Goal: Task Accomplishment & Management: Manage account settings

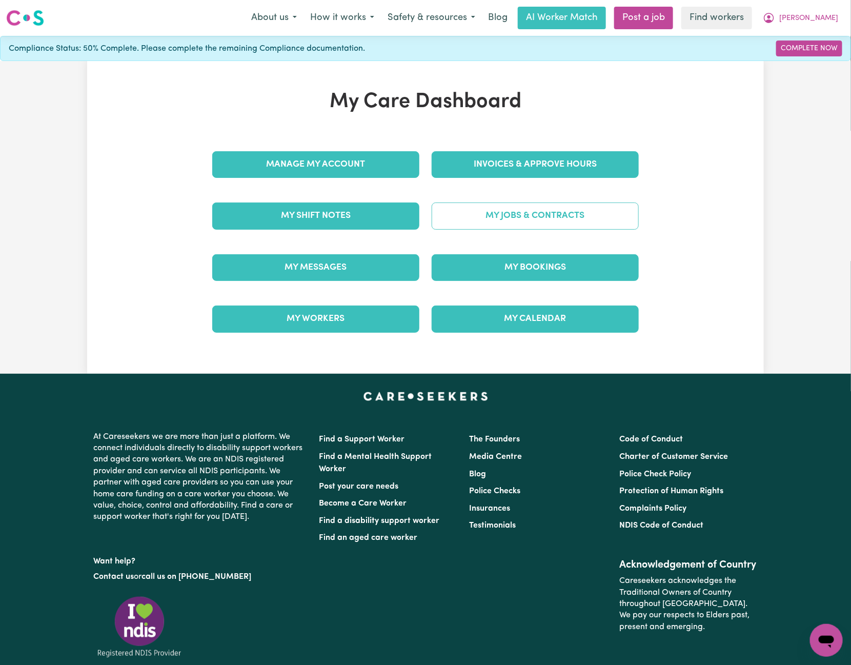
click at [464, 211] on link "My Jobs & Contracts" at bounding box center [535, 215] width 207 height 27
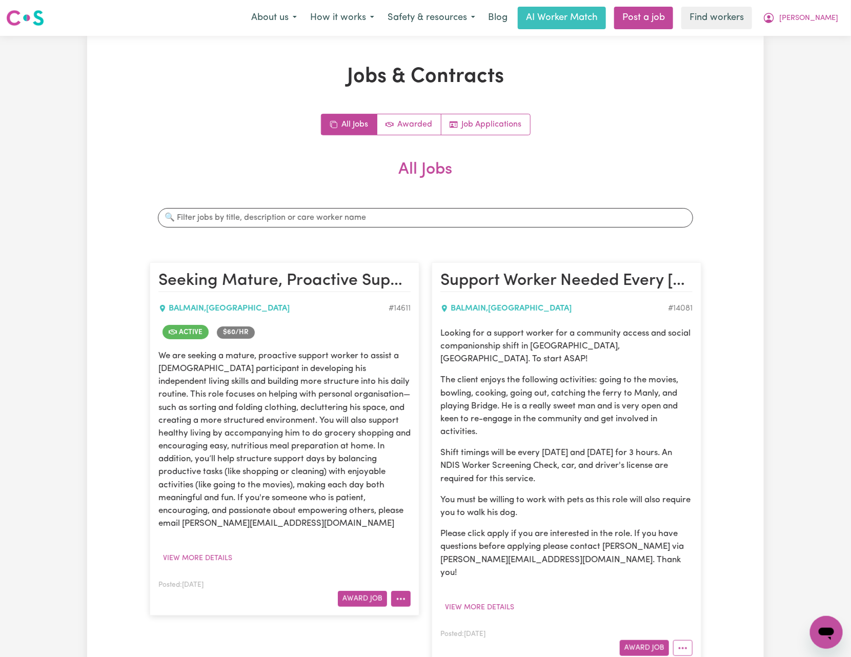
click at [397, 594] on button "More options" at bounding box center [400, 599] width 19 height 16
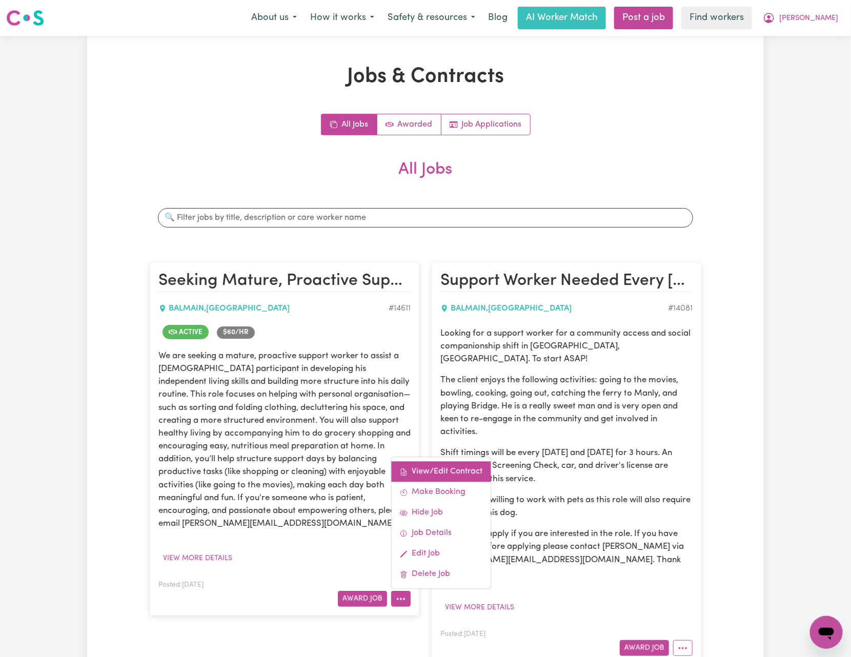
click at [440, 462] on link "View/Edit Contract" at bounding box center [441, 472] width 99 height 21
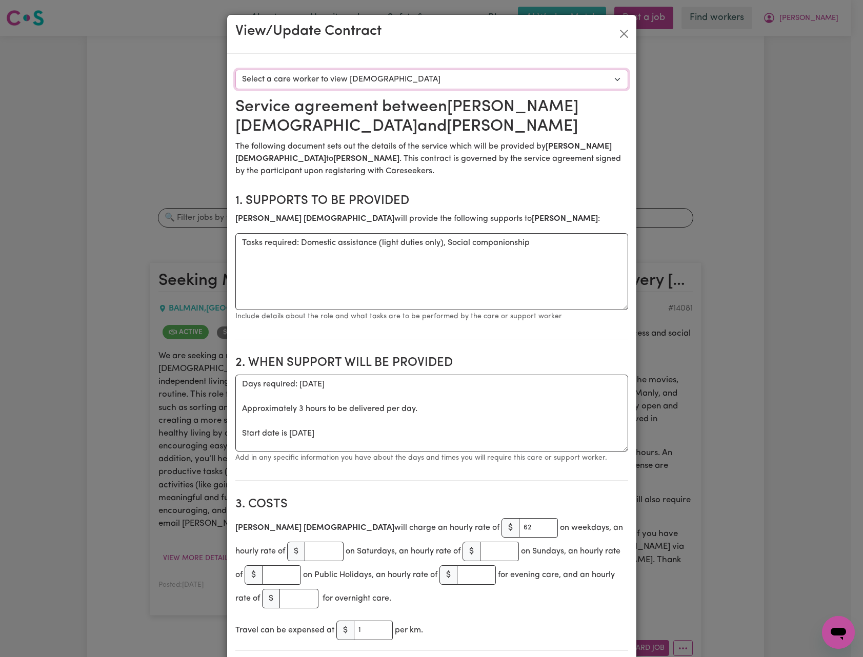
click at [446, 78] on select "Select a care worker to view [DEMOGRAPHIC_DATA] #10428 - [PERSON_NAME][DEMOGRAP…" at bounding box center [431, 79] width 393 height 19
click at [622, 31] on button "Close" at bounding box center [624, 34] width 16 height 16
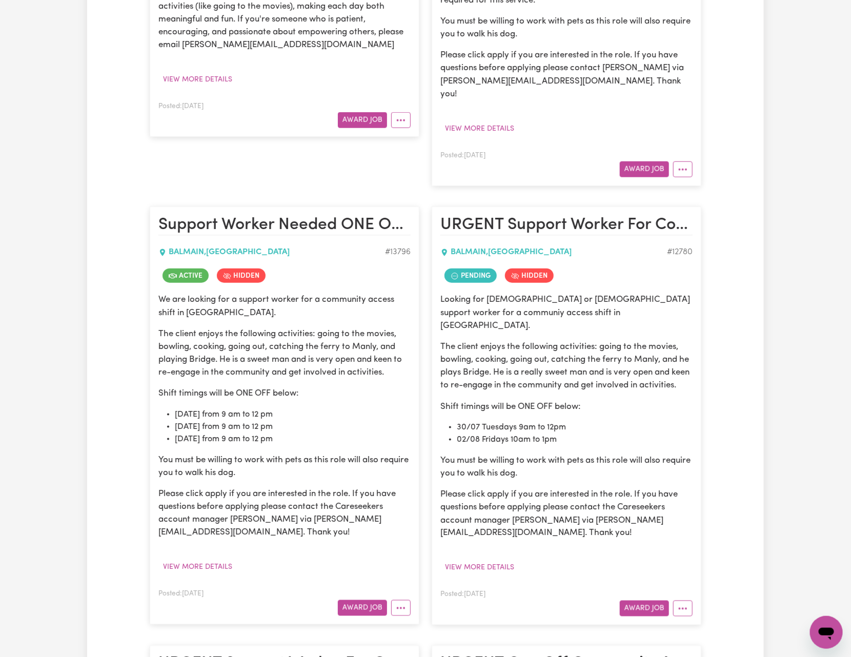
scroll to position [615, 0]
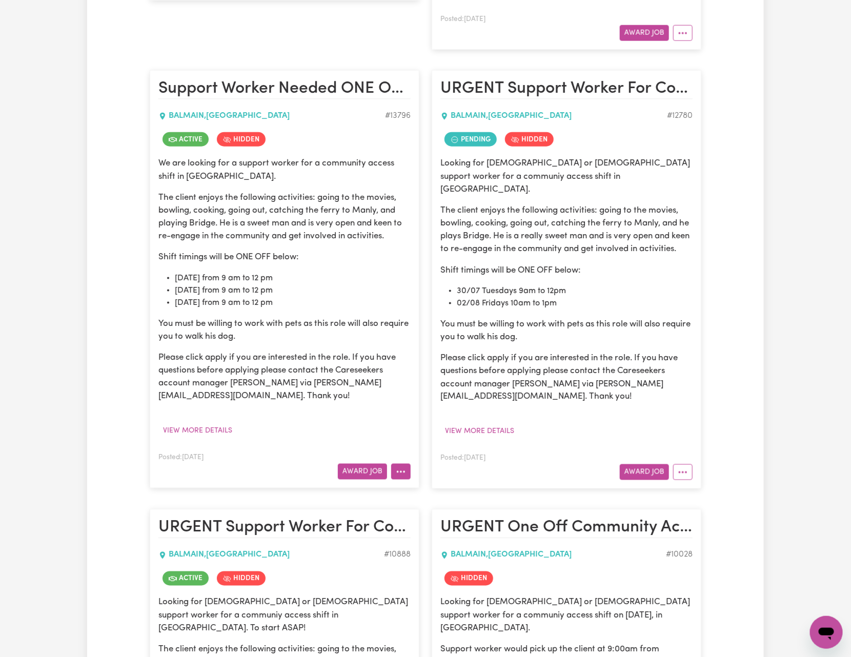
click at [402, 464] on button "More options" at bounding box center [400, 472] width 19 height 16
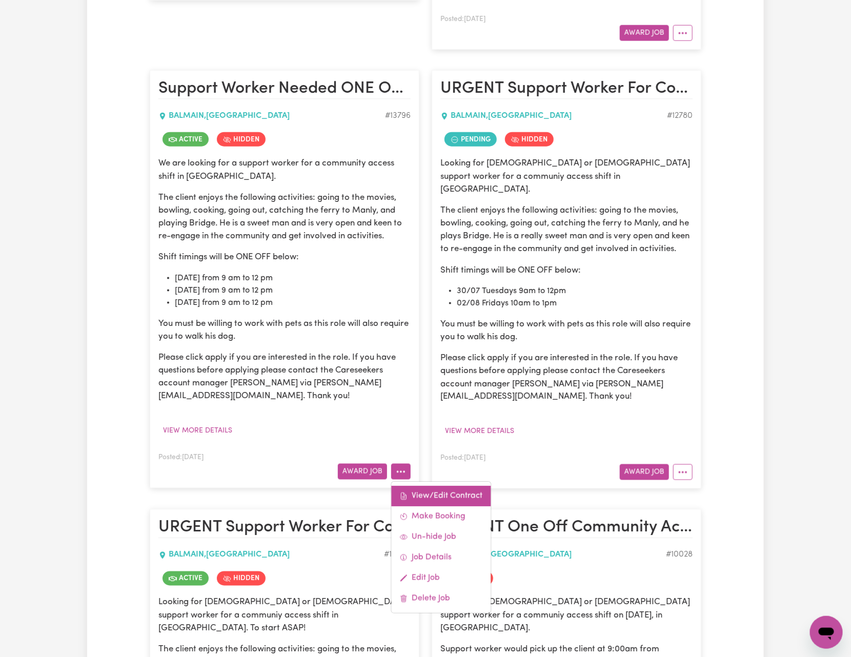
click at [410, 486] on link "View/Edit Contract" at bounding box center [441, 496] width 99 height 21
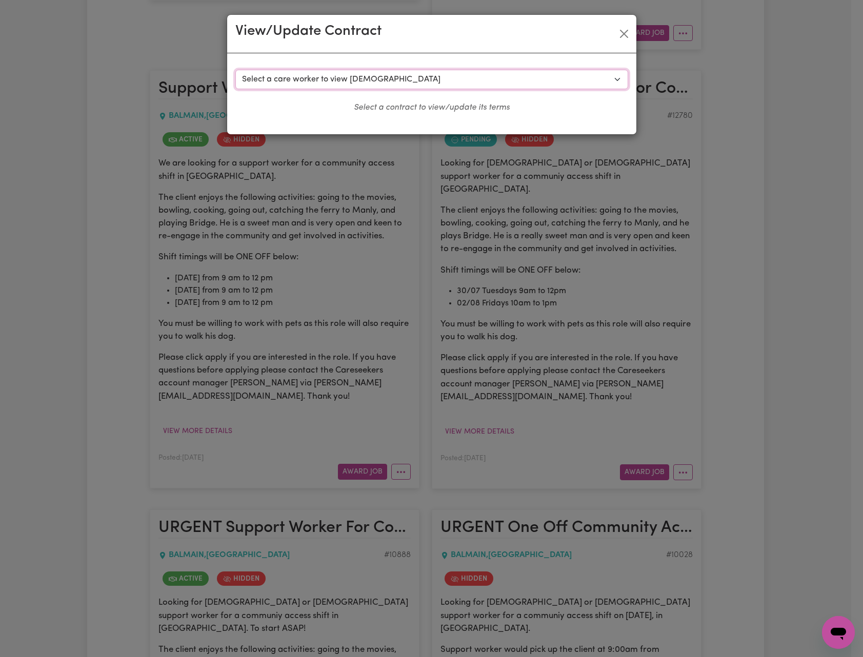
click at [506, 79] on select "Select a care worker to view [DEMOGRAPHIC_DATA] #9928 - [PERSON_NAME] (contract…" at bounding box center [431, 79] width 393 height 19
select select "9645"
click at [235, 70] on select "Select a care worker to view [DEMOGRAPHIC_DATA] #9928 - [PERSON_NAME] (contract…" at bounding box center [431, 79] width 393 height 19
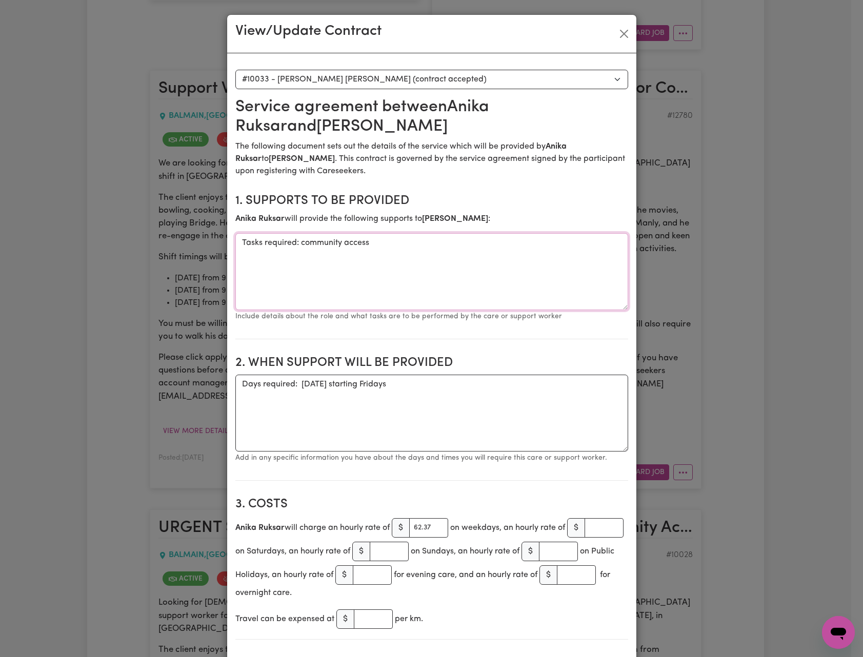
drag, startPoint x: 294, startPoint y: 246, endPoint x: 480, endPoint y: 286, distance: 190.3
click at [367, 253] on textarea "Tasks required: community access" at bounding box center [431, 271] width 393 height 77
click at [621, 30] on button "Close" at bounding box center [624, 34] width 16 height 16
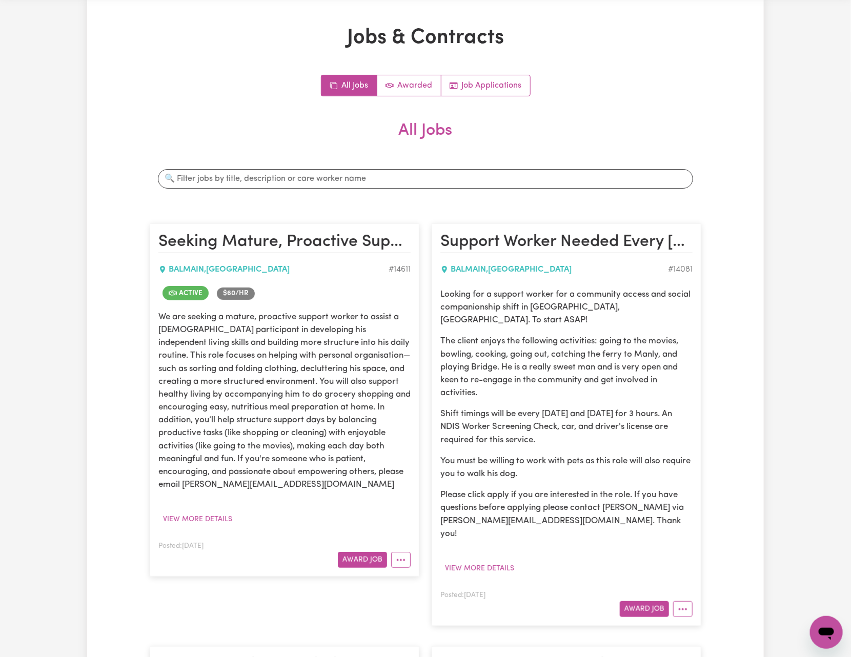
scroll to position [0, 0]
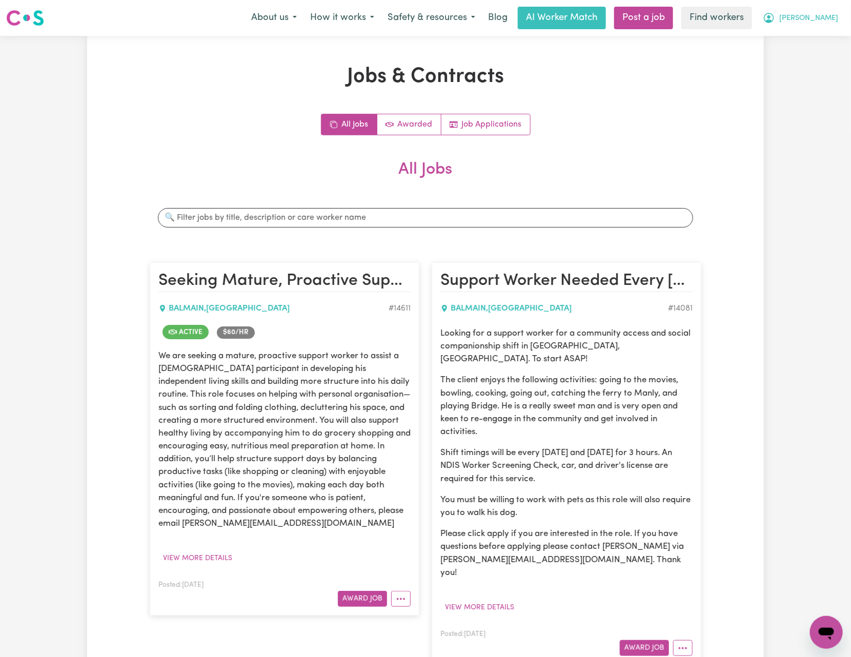
click at [834, 15] on span "[PERSON_NAME]" at bounding box center [808, 18] width 59 height 11
click at [823, 56] on link "Logout" at bounding box center [803, 58] width 81 height 19
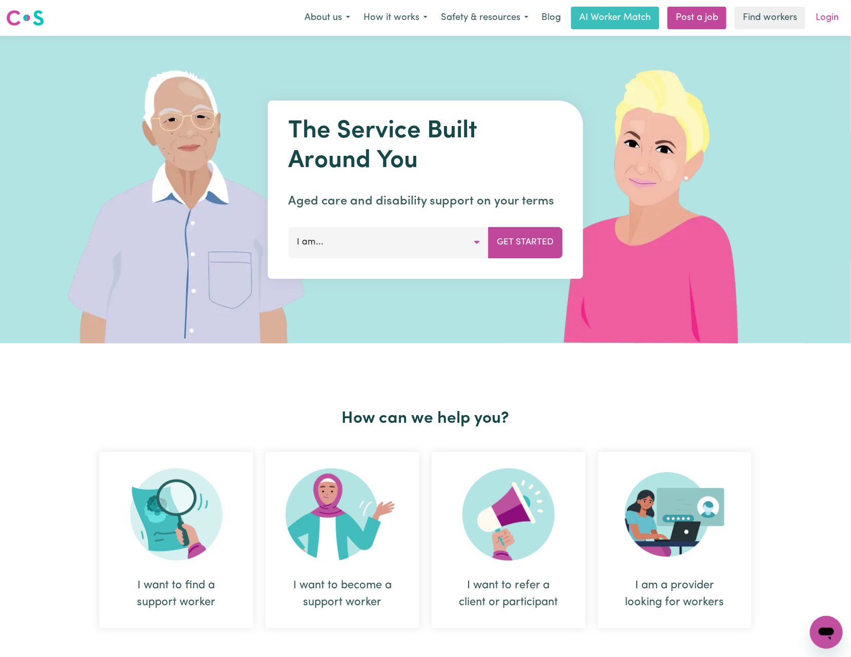
click at [828, 25] on link "Login" at bounding box center [826, 18] width 35 height 23
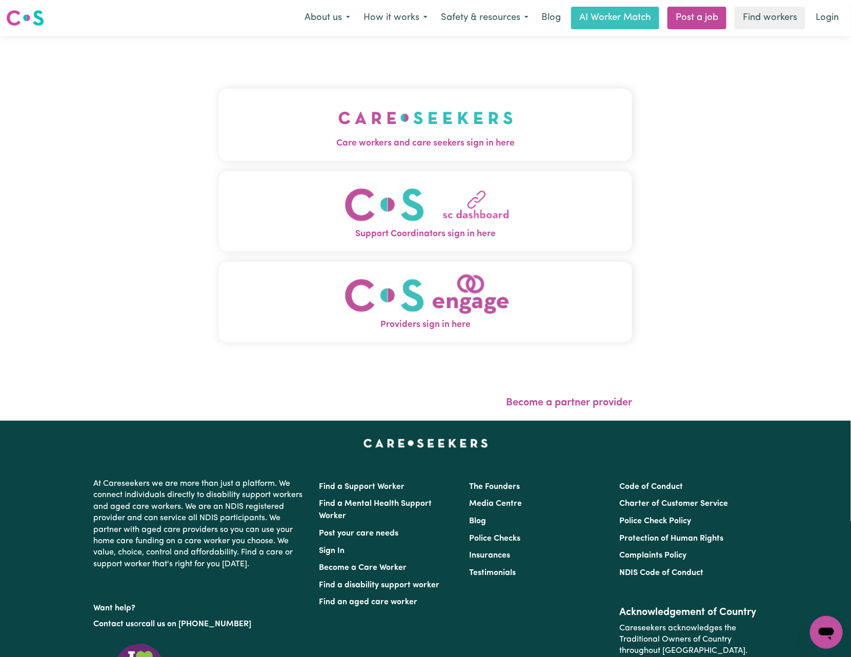
drag, startPoint x: 400, startPoint y: 117, endPoint x: 397, endPoint y: 108, distance: 9.7
click at [401, 117] on img "Care workers and care seekers sign in here" at bounding box center [425, 118] width 175 height 38
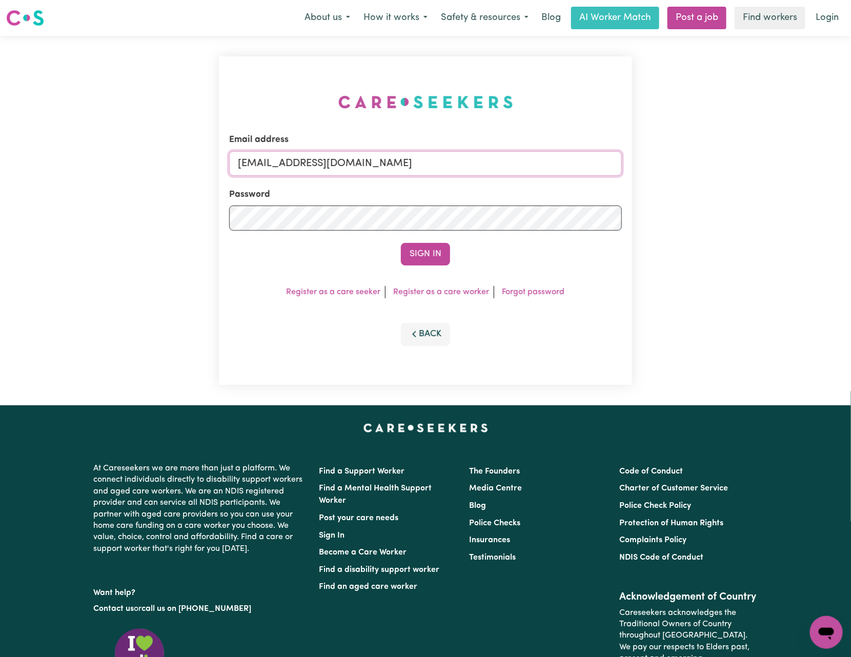
drag, startPoint x: 292, startPoint y: 154, endPoint x: 816, endPoint y: 165, distance: 524.4
click at [812, 163] on div "Email address [EMAIL_ADDRESS][DOMAIN_NAME] Password Sign In Register as a care …" at bounding box center [425, 221] width 851 height 370
paste input "[EMAIL_ADDRESS][DOMAIN_NAME]"
type input "superuser~[EMAIL_ADDRESS][DOMAIN_NAME]"
click at [401, 243] on button "Sign In" at bounding box center [425, 254] width 49 height 23
